Goal: Transaction & Acquisition: Purchase product/service

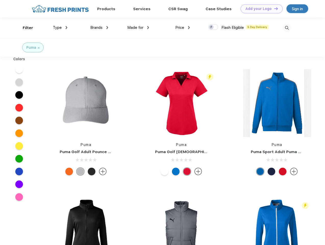
click at [260, 9] on link "Add your Logo Design Tool" at bounding box center [261, 8] width 42 height 9
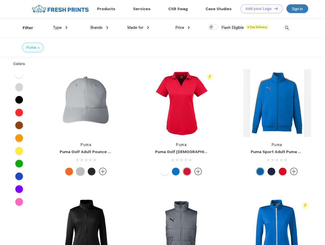
click at [0, 0] on div "Design Tool" at bounding box center [0, 0] width 0 height 0
click at [274, 8] on link "Add your Logo Design Tool" at bounding box center [261, 8] width 42 height 9
click at [24, 28] on div "Filter" at bounding box center [28, 28] width 10 height 6
click at [60, 28] on span "Type" at bounding box center [57, 27] width 9 height 5
click at [99, 28] on span "Brands" at bounding box center [96, 27] width 12 height 5
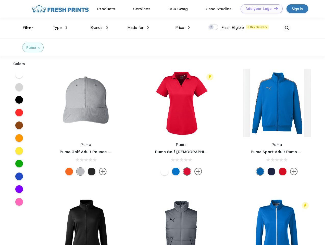
click at [138, 28] on span "Made for" at bounding box center [135, 27] width 16 height 5
click at [183, 28] on span "Price" at bounding box center [179, 27] width 9 height 5
click at [213, 27] on div at bounding box center [213, 27] width 10 height 6
click at [211, 27] on input "checkbox" at bounding box center [209, 25] width 3 height 3
click at [287, 28] on img at bounding box center [287, 28] width 8 height 8
